Goal: Task Accomplishment & Management: Manage account settings

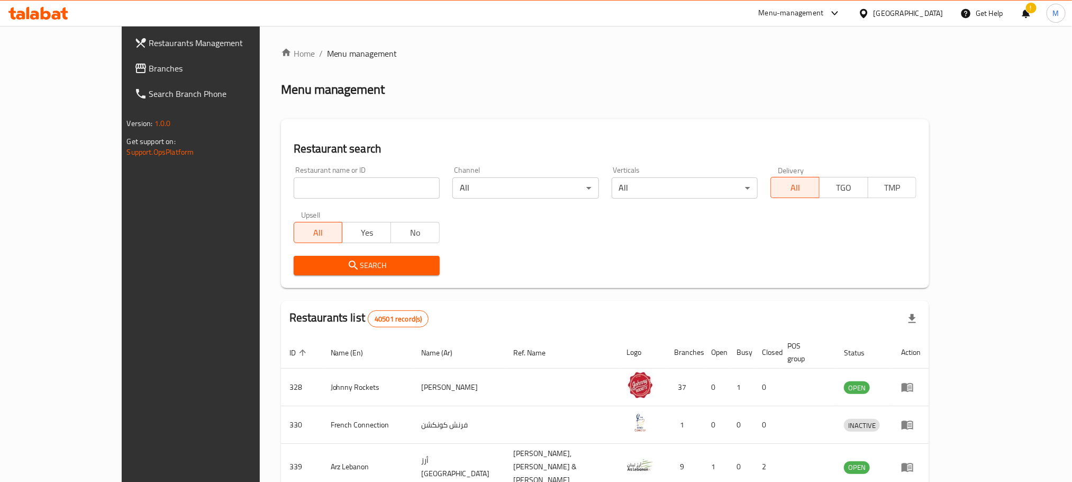
click at [46, 60] on div at bounding box center [536, 241] width 1072 height 482
click at [149, 67] on span "Branches" at bounding box center [220, 68] width 143 height 13
paste input "682580"
type input "682580"
click button "Search" at bounding box center [367, 266] width 146 height 20
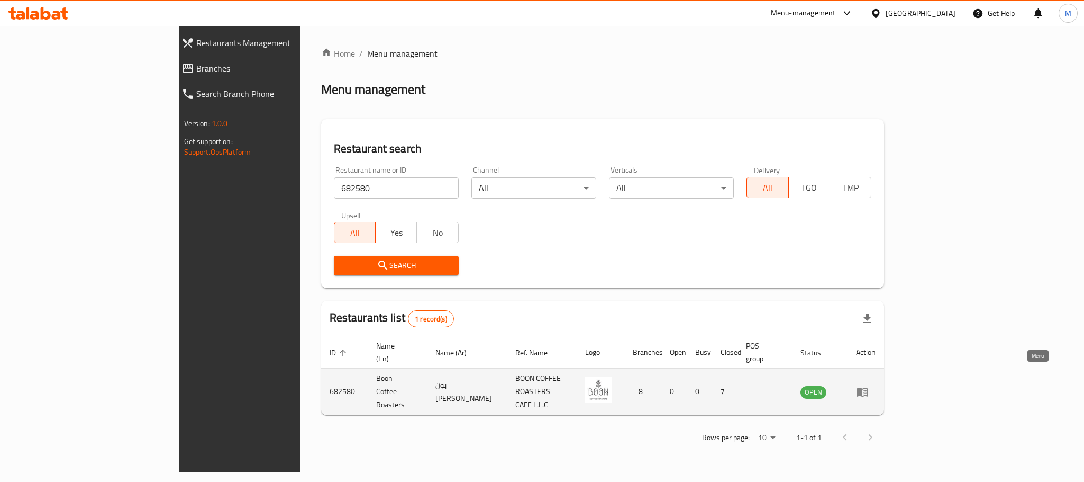
click at [869, 387] on icon "enhanced table" at bounding box center [863, 391] width 12 height 9
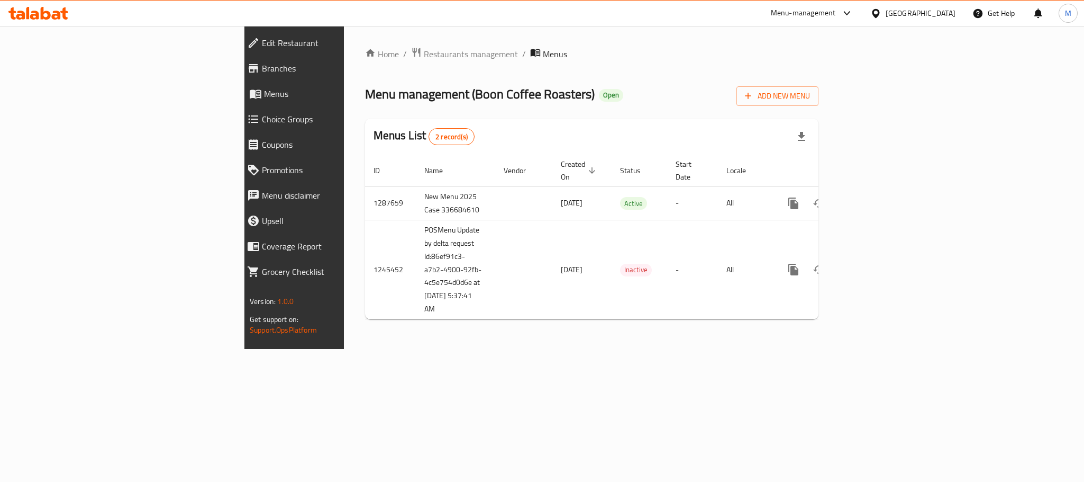
click at [262, 37] on span "Edit Restaurant" at bounding box center [339, 43] width 155 height 13
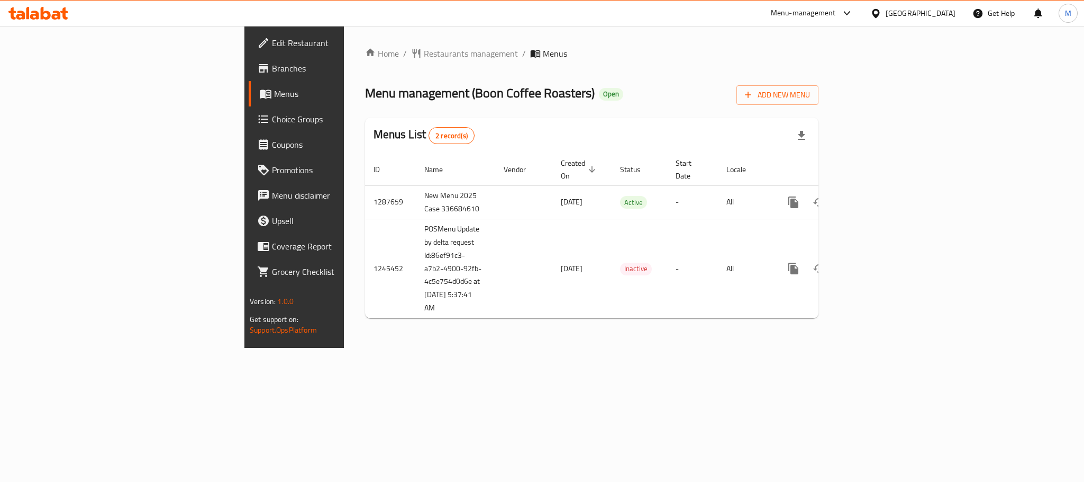
drag, startPoint x: 764, startPoint y: 57, endPoint x: 607, endPoint y: 59, distance: 157.7
click at [607, 59] on ol "Home / Restaurants management / Menus" at bounding box center [592, 53] width 454 height 13
drag, startPoint x: 715, startPoint y: 77, endPoint x: 593, endPoint y: 59, distance: 123.6
click at [593, 59] on ol "Home / Restaurants management / Menus" at bounding box center [592, 53] width 454 height 13
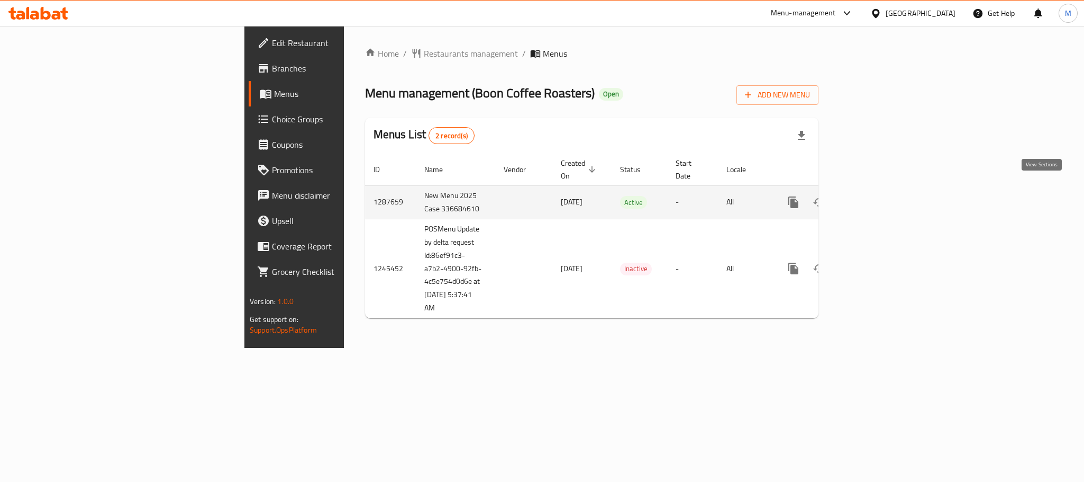
click at [876, 196] on icon "enhanced table" at bounding box center [870, 202] width 13 height 13
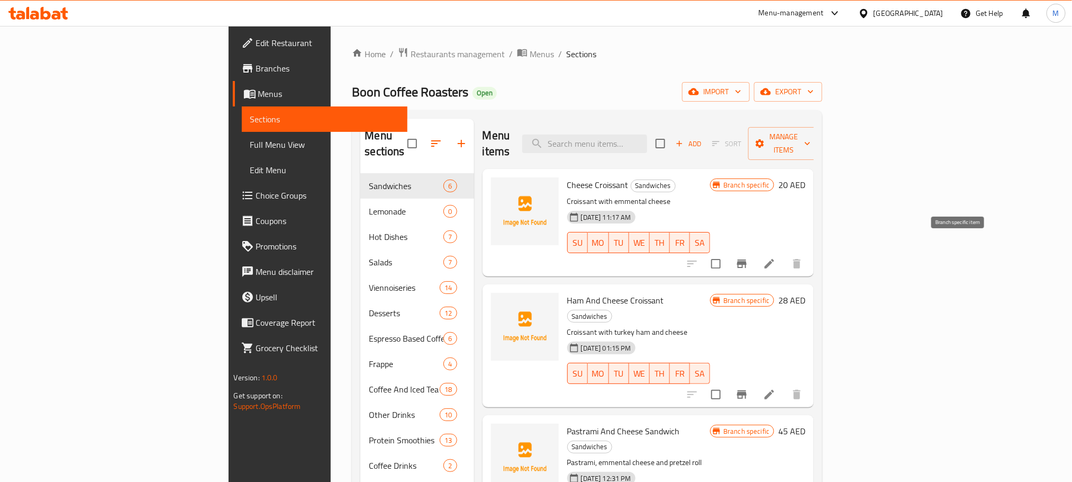
click at [748, 257] on icon "Branch-specific-item" at bounding box center [742, 263] width 13 height 13
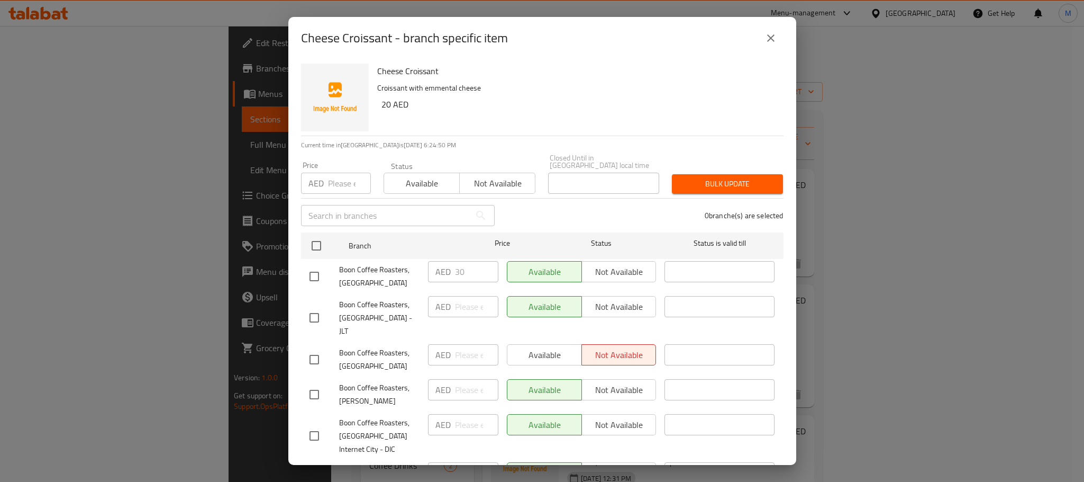
click at [771, 40] on icon "close" at bounding box center [771, 38] width 13 height 13
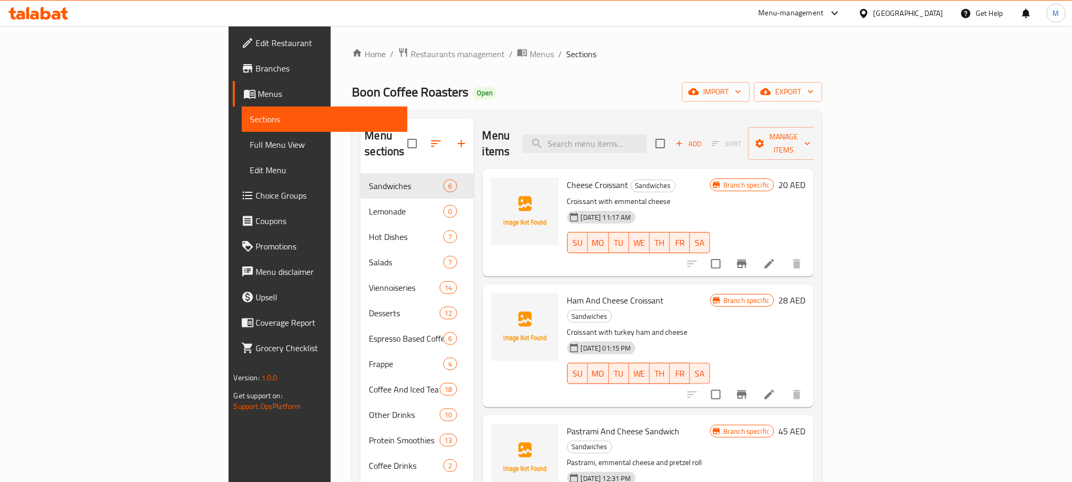
drag, startPoint x: 607, startPoint y: 68, endPoint x: 527, endPoint y: 75, distance: 80.2
click at [527, 75] on div "Home / Restaurants management / Menus / Sections Boon Coffee Roasters Open impo…" at bounding box center [587, 345] width 471 height 596
click at [401, 49] on ol "Home / Restaurants management / Menus / Sections" at bounding box center [587, 54] width 471 height 14
click at [530, 49] on span "Menus" at bounding box center [542, 54] width 24 height 13
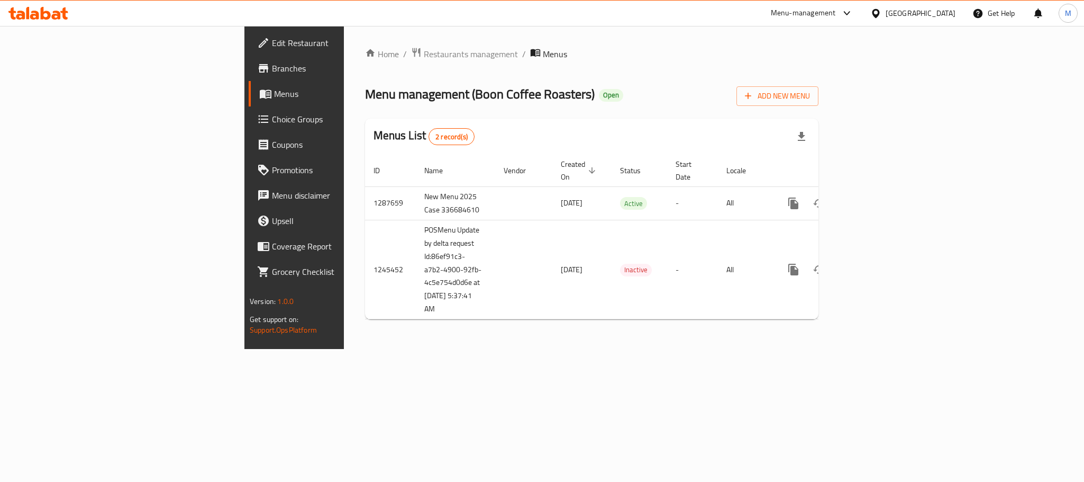
drag, startPoint x: 671, startPoint y: 71, endPoint x: 564, endPoint y: 62, distance: 106.8
click at [564, 62] on div "Home / Restaurants management / Menus Menu management ( Boon Coffee Roasters ) …" at bounding box center [592, 187] width 454 height 281
click at [688, 101] on div "Menu management ( Boon Coffee Roasters ) Open Add New Menu" at bounding box center [592, 94] width 454 height 24
drag, startPoint x: 638, startPoint y: 93, endPoint x: 602, endPoint y: 95, distance: 36.1
click at [582, 97] on div "Menu management ( Boon Coffee Roasters ) Open Add New Menu" at bounding box center [592, 94] width 454 height 24
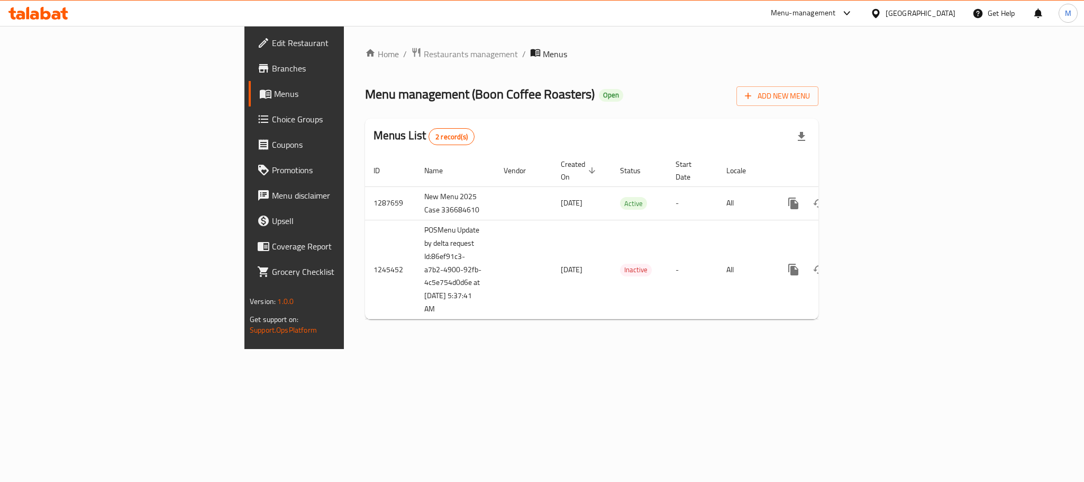
click at [627, 336] on div "Home / Restaurants management / Menus Menu management ( Boon Coffee Roasters ) …" at bounding box center [592, 187] width 496 height 323
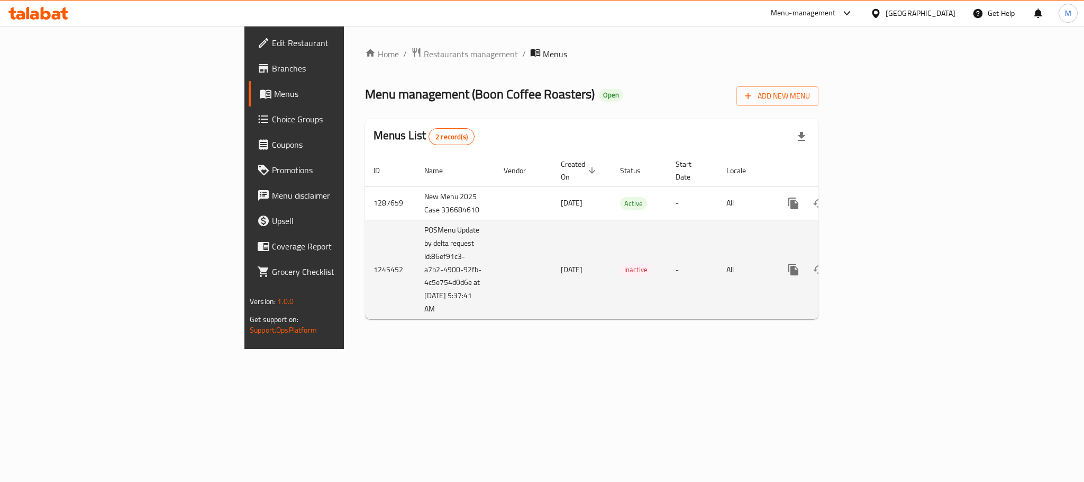
click at [876, 263] on icon "enhanced table" at bounding box center [870, 269] width 13 height 13
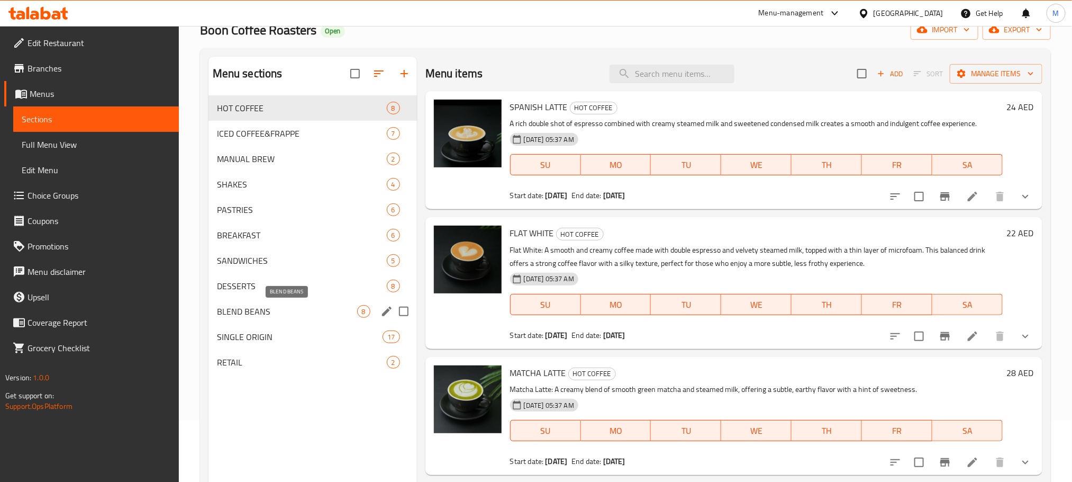
scroll to position [79, 0]
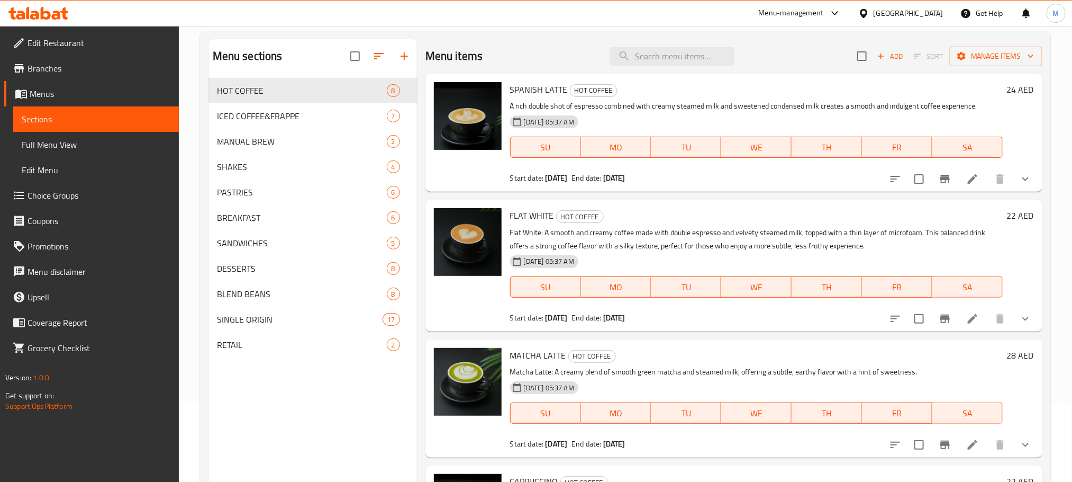
drag, startPoint x: 340, startPoint y: 379, endPoint x: 296, endPoint y: 394, distance: 46.2
click at [297, 405] on div "Menu sections HOT COFFEE 8 ICED COFFEE&FRAPPE 7 MANUAL BREW 2 SHAKES 4 PASTRIES…" at bounding box center [313, 280] width 209 height 482
click at [941, 175] on icon "Branch-specific-item" at bounding box center [946, 179] width 10 height 8
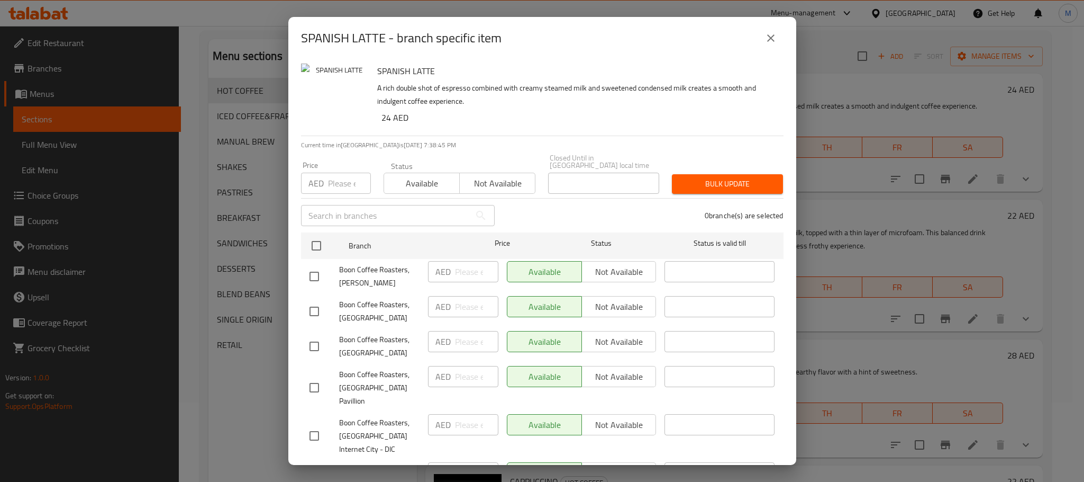
click at [775, 38] on icon "close" at bounding box center [771, 38] width 13 height 13
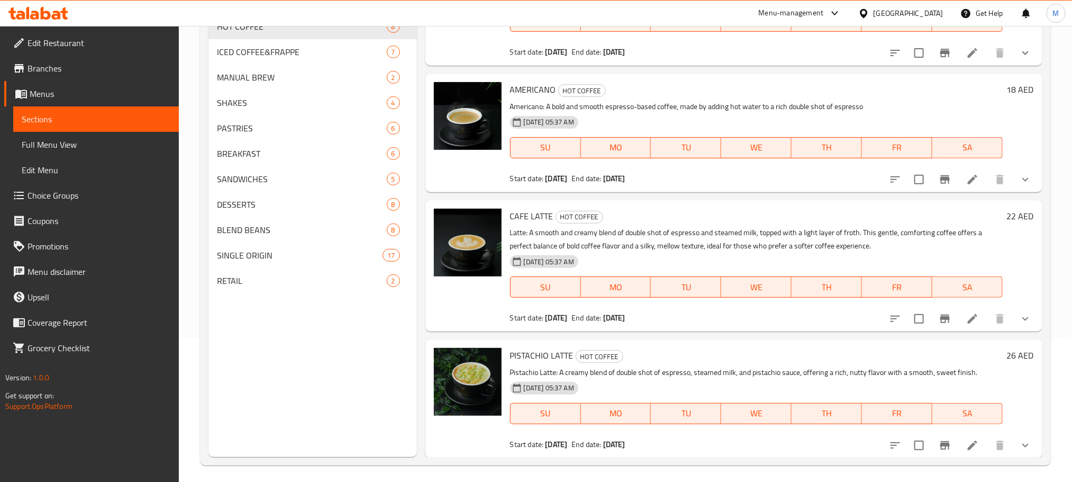
scroll to position [0, 0]
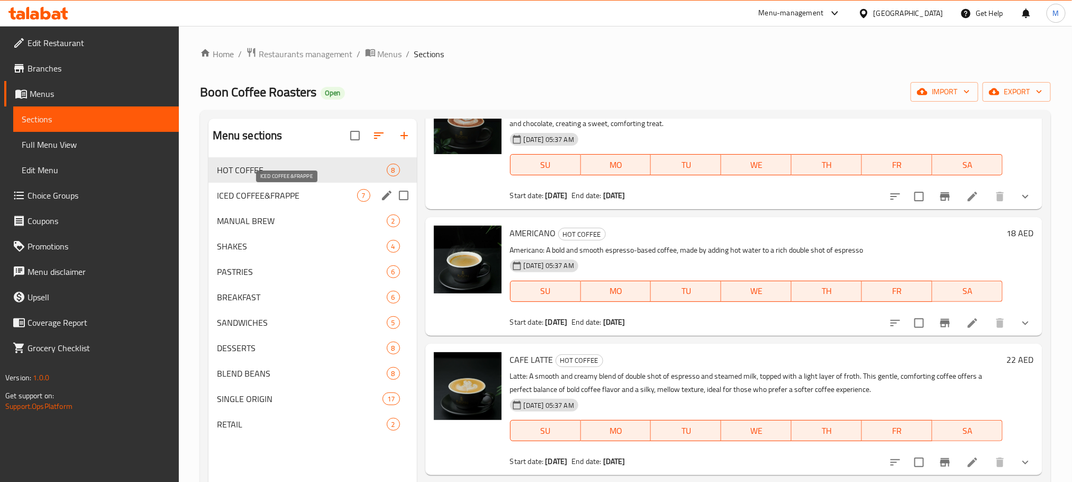
click at [268, 197] on span "ICED COFFEE&FRAPPE" at bounding box center [287, 195] width 140 height 13
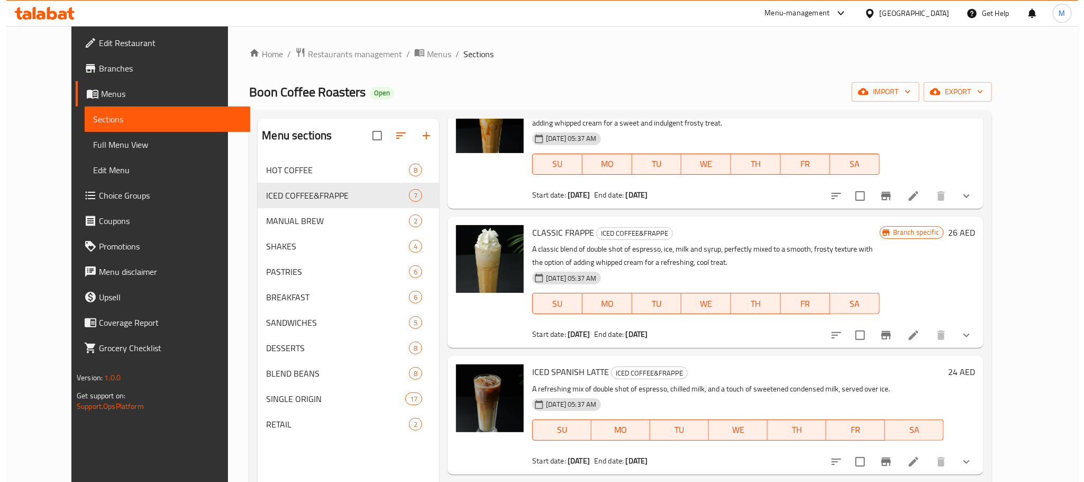
scroll to position [454, 0]
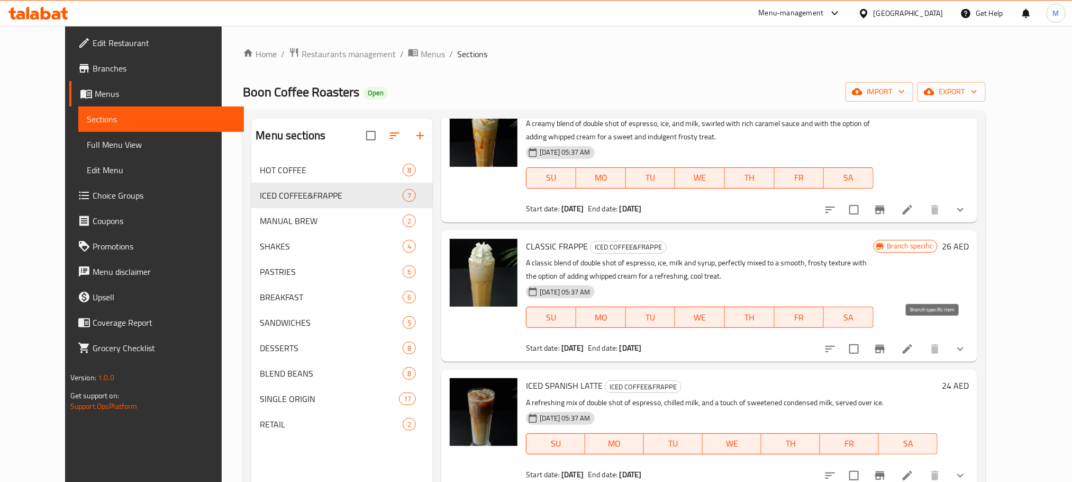
click at [885, 345] on icon "Branch-specific-item" at bounding box center [880, 349] width 10 height 8
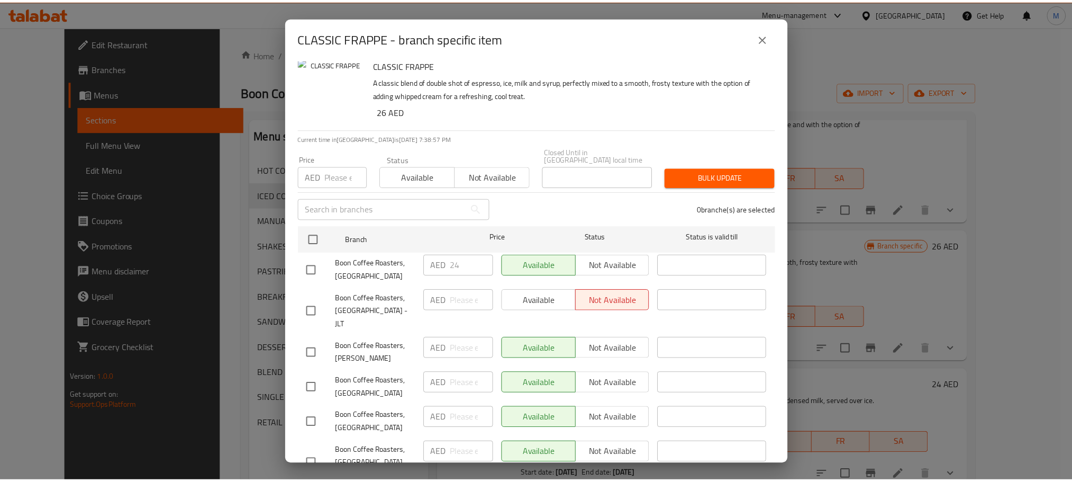
scroll to position [0, 0]
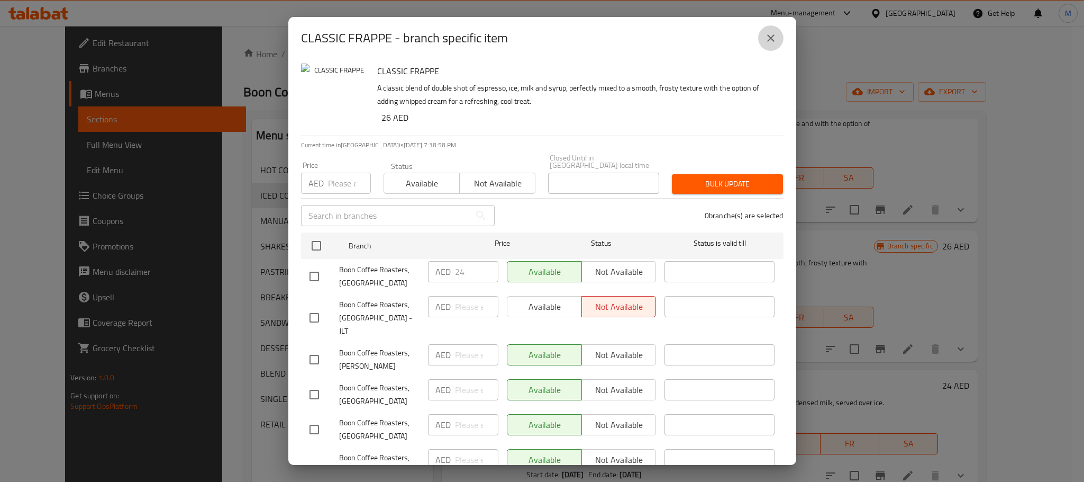
click at [761, 40] on button "close" at bounding box center [770, 37] width 25 height 25
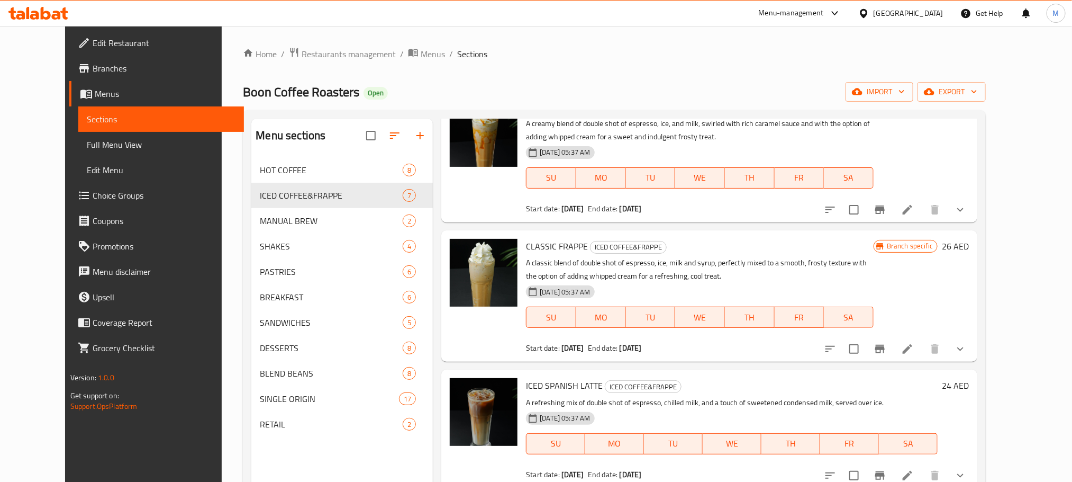
drag, startPoint x: 726, startPoint y: 59, endPoint x: 666, endPoint y: 84, distance: 64.8
click at [666, 84] on div "Boon Coffee Roasters Open import export" at bounding box center [614, 92] width 743 height 20
drag, startPoint x: 707, startPoint y: 86, endPoint x: 631, endPoint y: 74, distance: 77.3
click at [631, 74] on div "Home / Restaurants management / Menus / Sections Boon Coffee Roasters Open impo…" at bounding box center [614, 328] width 743 height 562
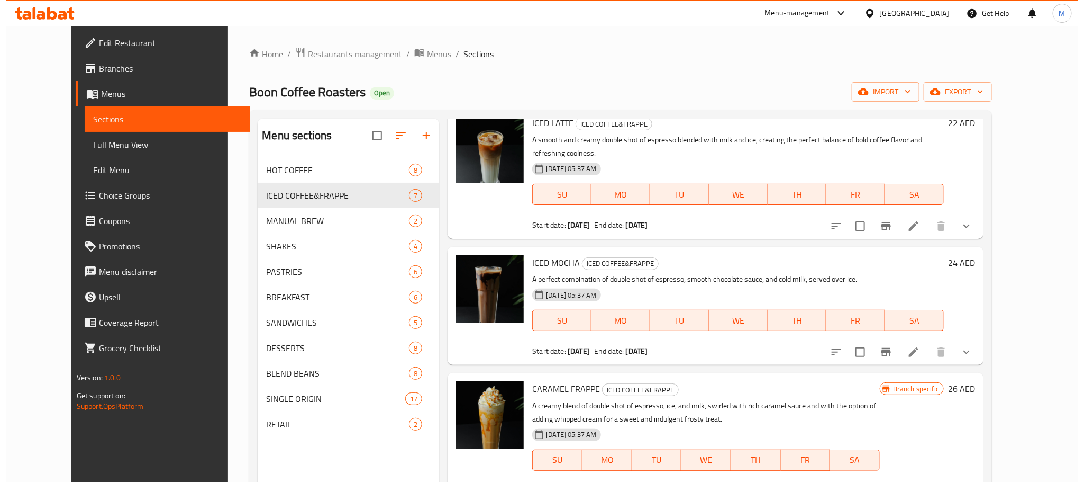
scroll to position [57, 0]
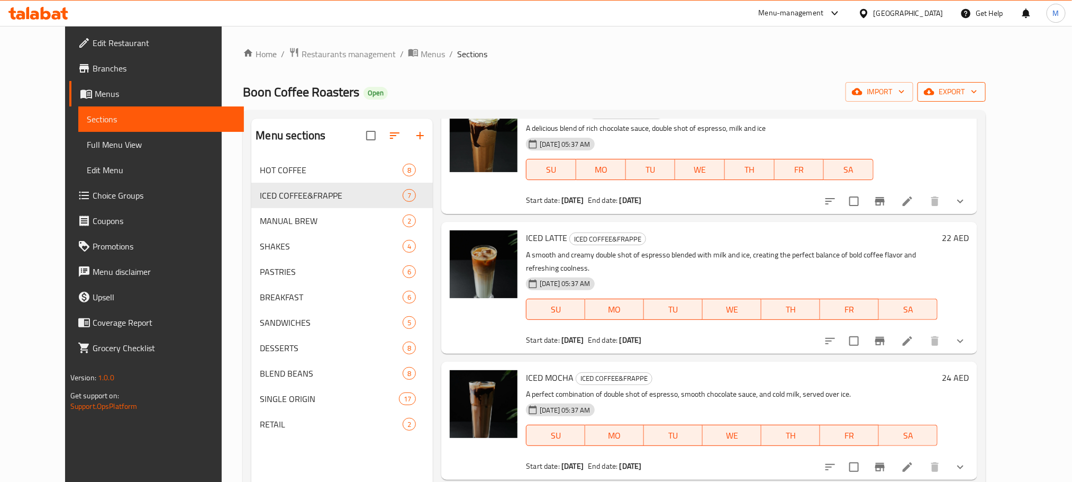
click at [935, 92] on icon "button" at bounding box center [929, 91] width 11 height 11
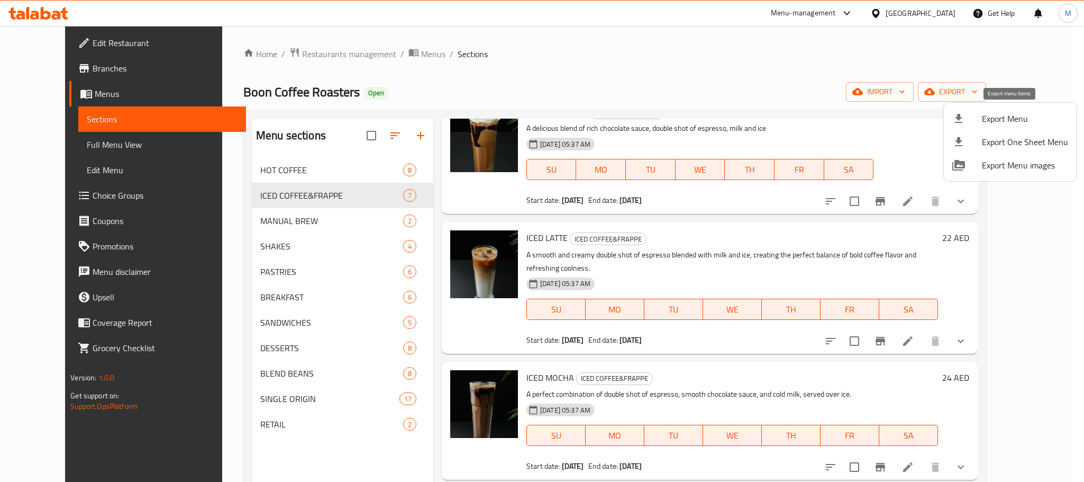
click at [1002, 112] on span "Export Menu" at bounding box center [1025, 118] width 86 height 13
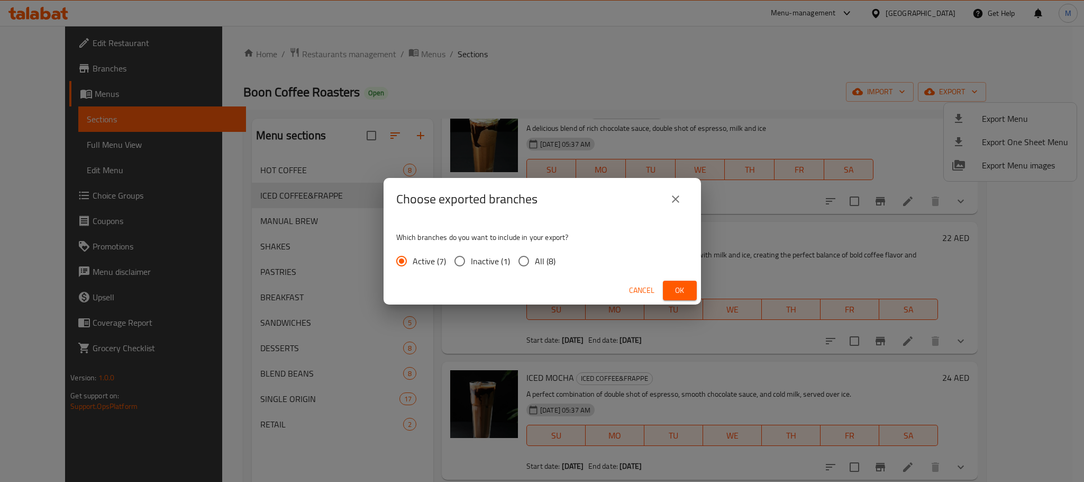
click at [691, 287] on button "Ok" at bounding box center [680, 291] width 34 height 20
